Goal: Check status: Check status

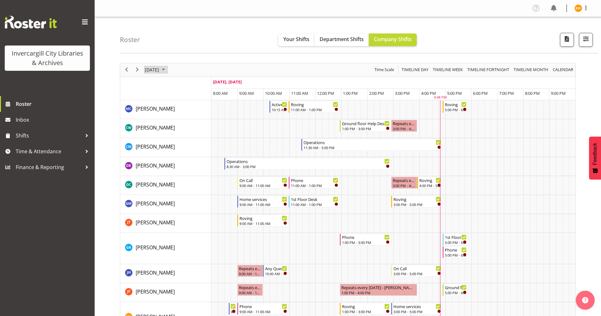
scroll to position [126, 0]
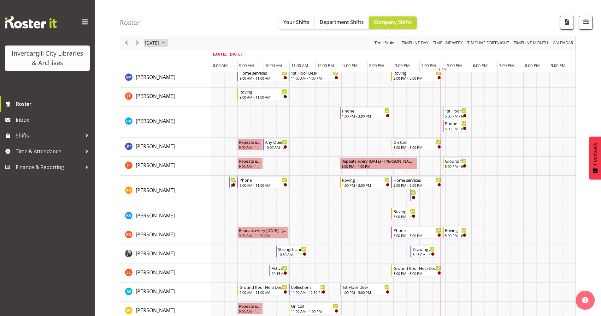
drag, startPoint x: 0, startPoint y: 0, endPoint x: 183, endPoint y: 45, distance: 188.9
click at [167, 45] on span "October 2025" at bounding box center [164, 43] width 8 height 8
click at [184, 92] on span "8" at bounding box center [181, 90] width 9 height 9
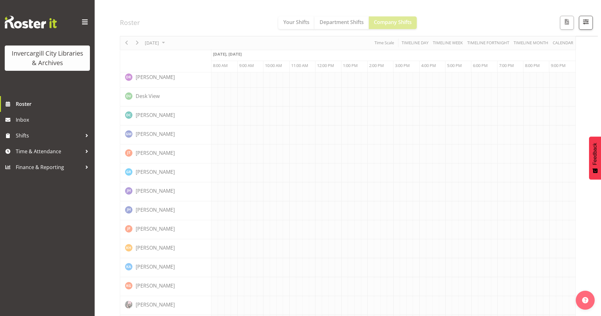
scroll to position [0, 0]
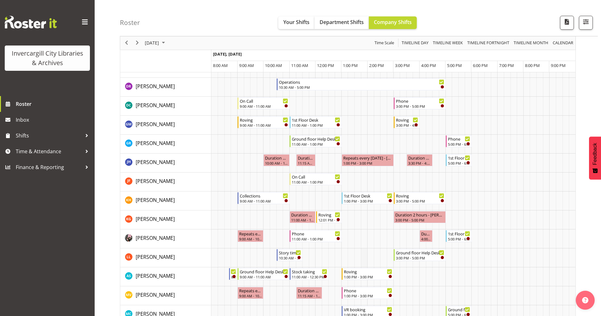
scroll to position [126, 0]
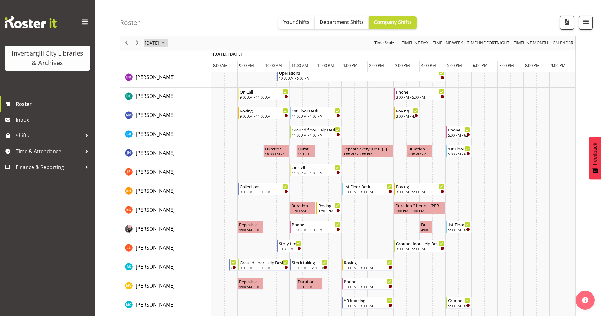
click at [167, 44] on span "October 2025" at bounding box center [164, 43] width 8 height 8
click at [193, 93] on span "9" at bounding box center [191, 90] width 9 height 9
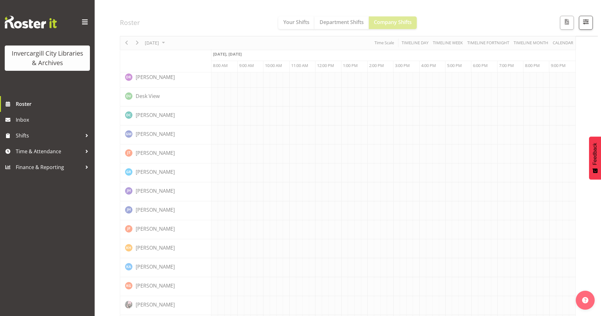
scroll to position [0, 0]
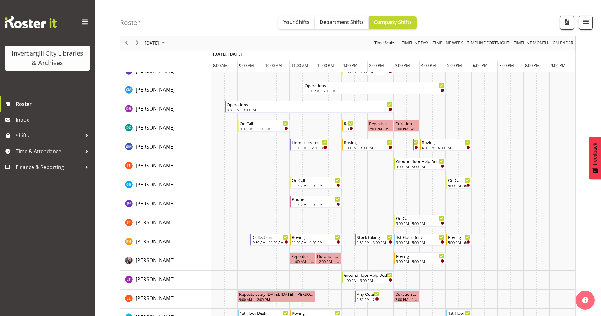
scroll to position [95, 0]
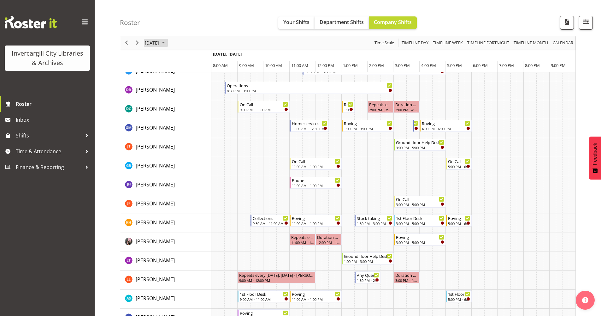
click at [167, 42] on span "October 2025" at bounding box center [164, 43] width 8 height 8
click at [200, 89] on span "10" at bounding box center [201, 90] width 9 height 9
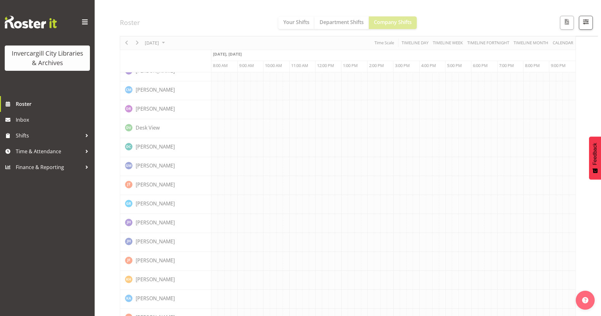
scroll to position [0, 0]
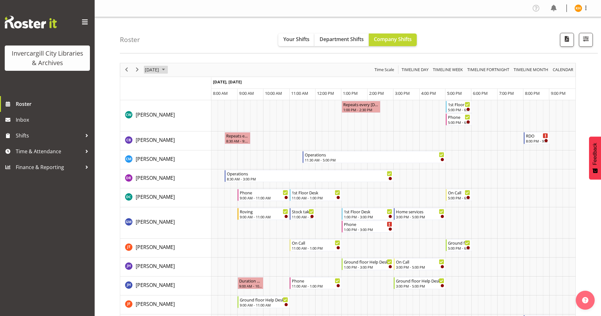
click at [167, 72] on span "October 2025" at bounding box center [164, 70] width 8 height 8
click at [181, 117] on span "8" at bounding box center [181, 117] width 9 height 9
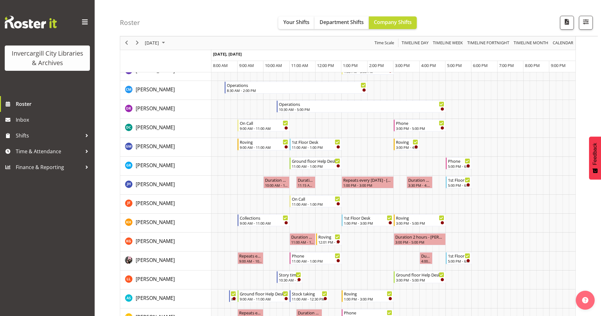
scroll to position [95, 0]
click at [167, 45] on span "October 2025" at bounding box center [164, 43] width 8 height 8
click at [172, 91] on span "7" at bounding box center [171, 90] width 9 height 9
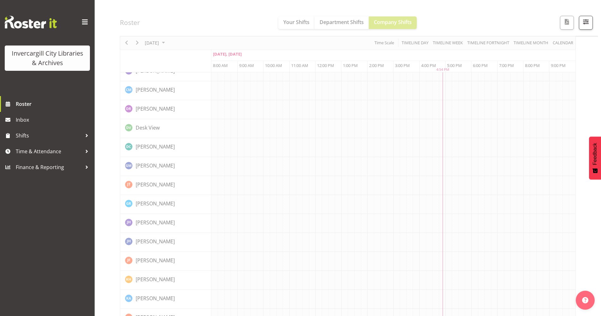
scroll to position [0, 0]
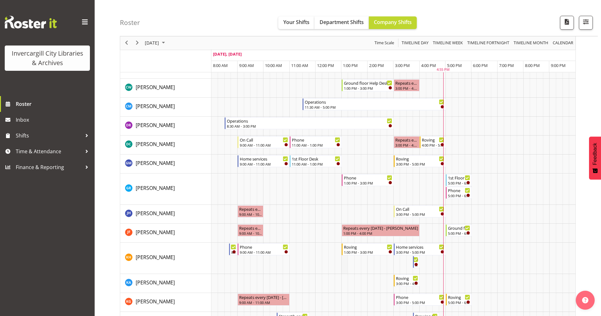
scroll to position [126, 0]
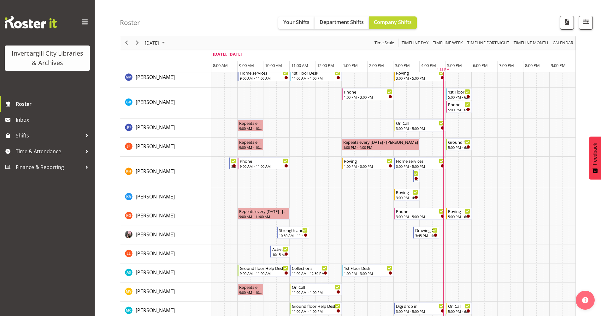
click at [83, 20] on span at bounding box center [85, 22] width 10 height 10
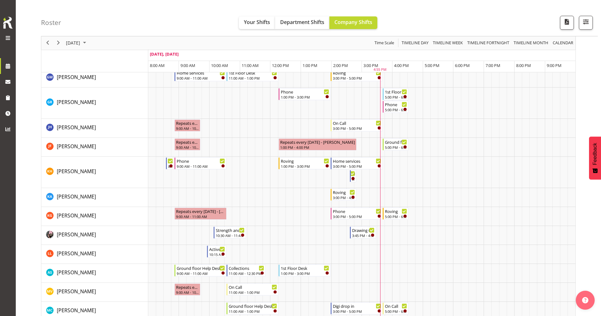
click at [11, 40] on span at bounding box center [8, 38] width 8 height 8
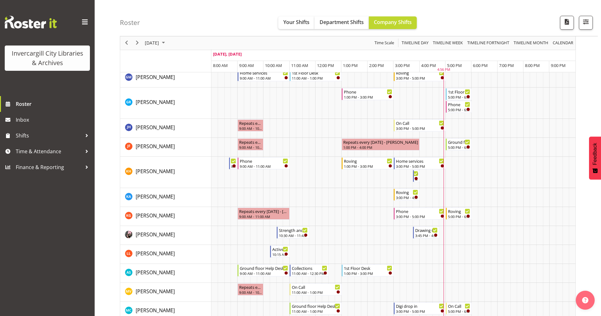
scroll to position [95, 0]
